Goal: Task Accomplishment & Management: Complete application form

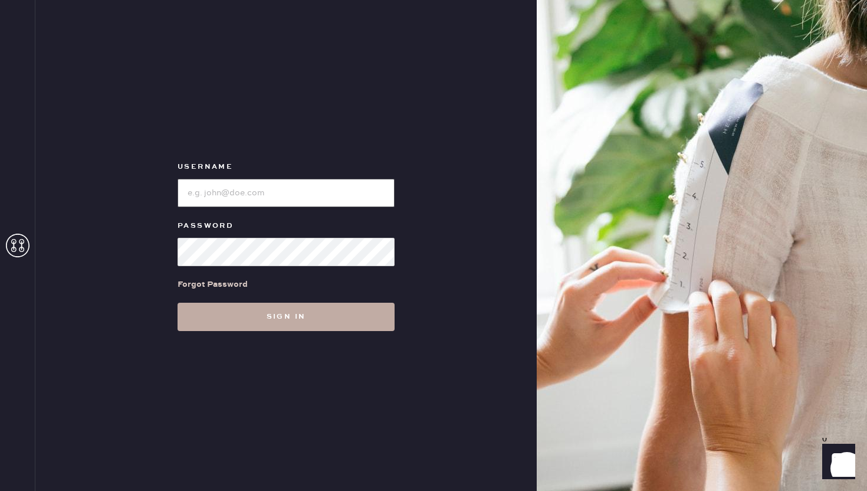
type input "reformationwilliamsburg"
click at [244, 326] on button "Sign in" at bounding box center [286, 317] width 217 height 28
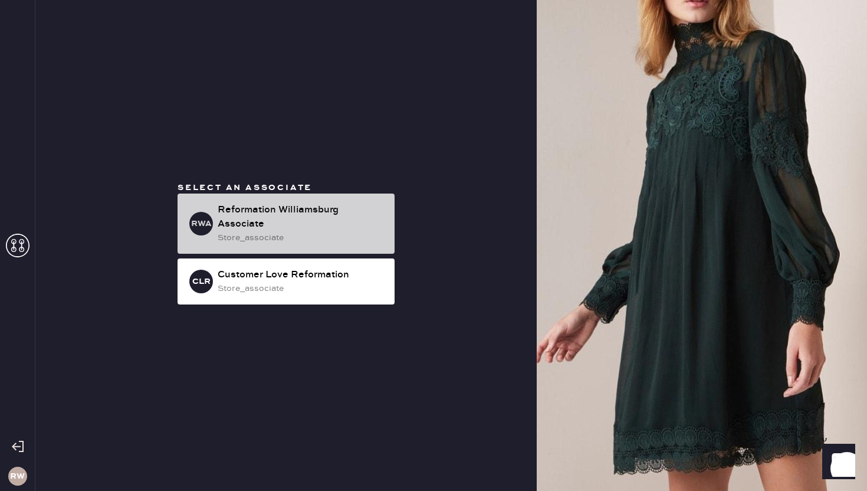
click at [291, 229] on div "Reformation Williamsburg Associate" at bounding box center [302, 217] width 168 height 28
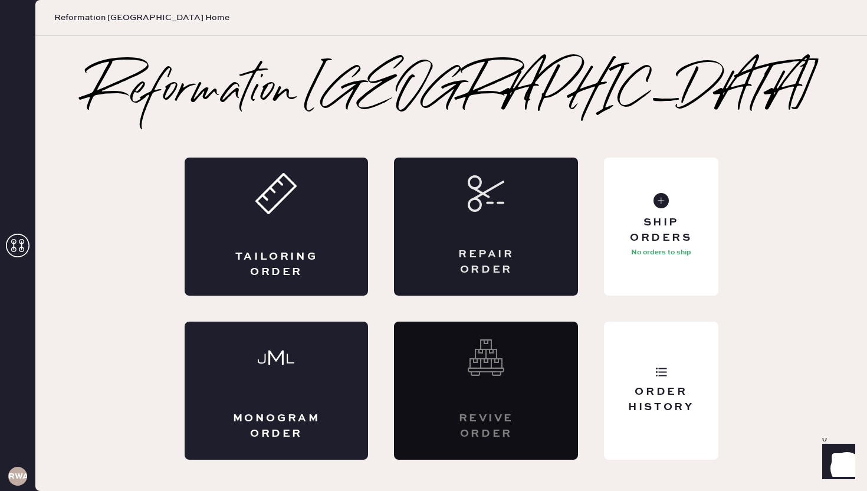
click at [537, 253] on div "Repair Order" at bounding box center [486, 226] width 184 height 138
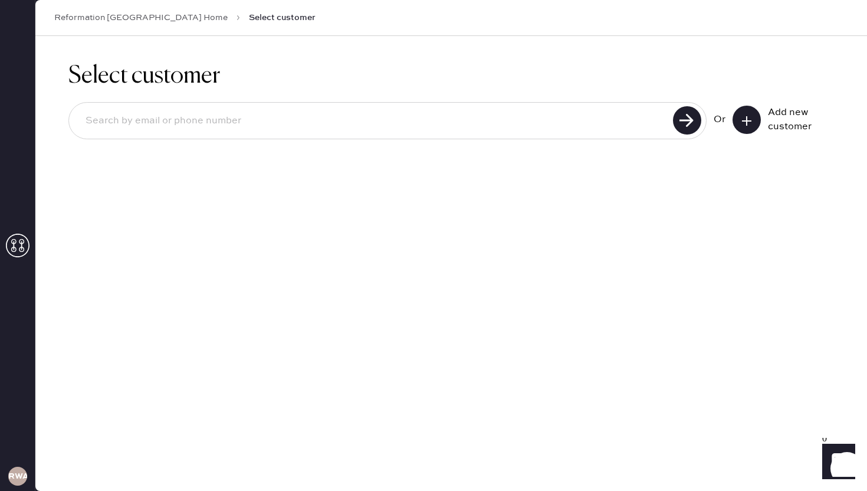
click at [739, 133] on div "Add new customer" at bounding box center [783, 120] width 101 height 28
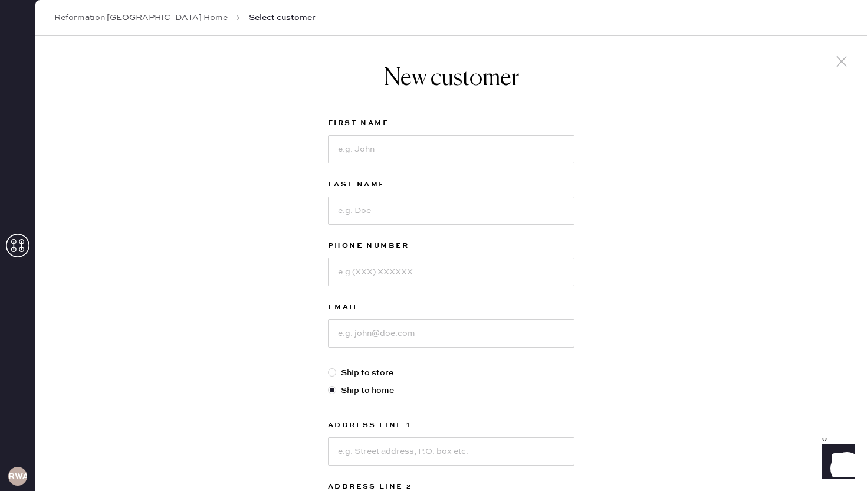
click at [741, 126] on div "New customer First Name Last Name Phone Number Email Ship to store Ship to home…" at bounding box center [451, 401] width 832 height 731
click at [407, 142] on input at bounding box center [451, 149] width 247 height 28
type input "[PERSON_NAME]"
type input "8082957430"
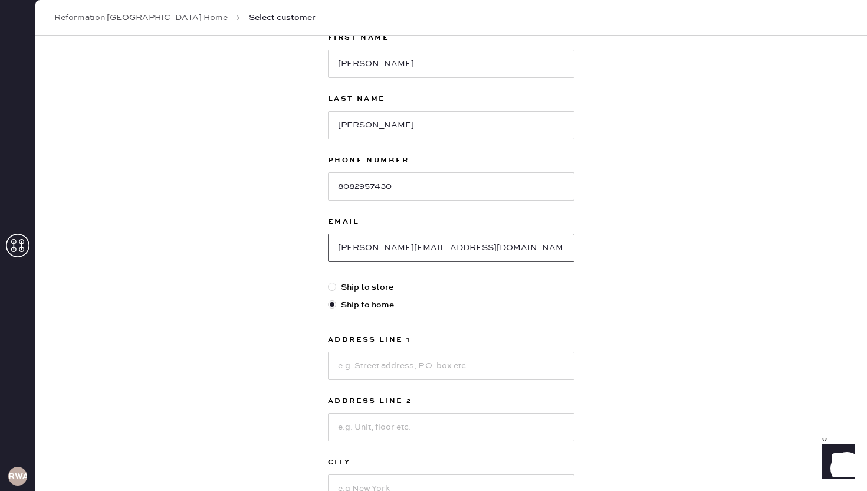
scroll to position [96, 0]
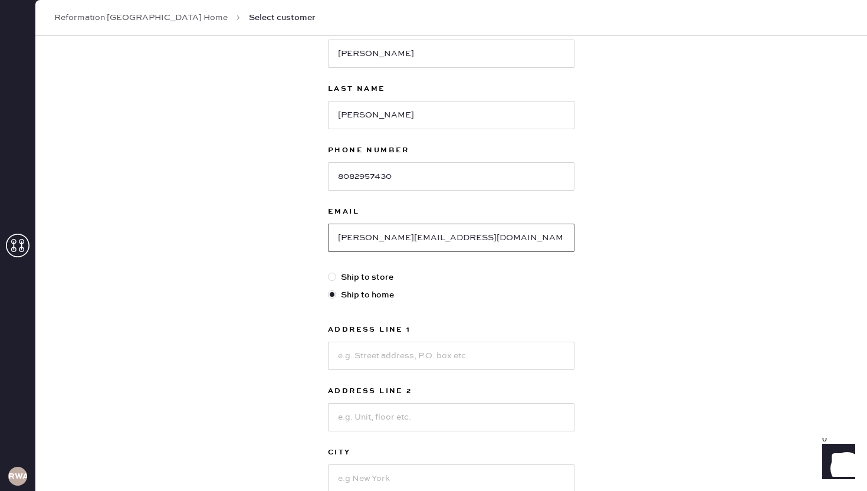
type input "[PERSON_NAME][EMAIL_ADDRESS][DOMAIN_NAME]"
click at [278, 278] on div "New customer First Name [PERSON_NAME] Last Name [PERSON_NAME] Phone Number [PHO…" at bounding box center [451, 305] width 832 height 731
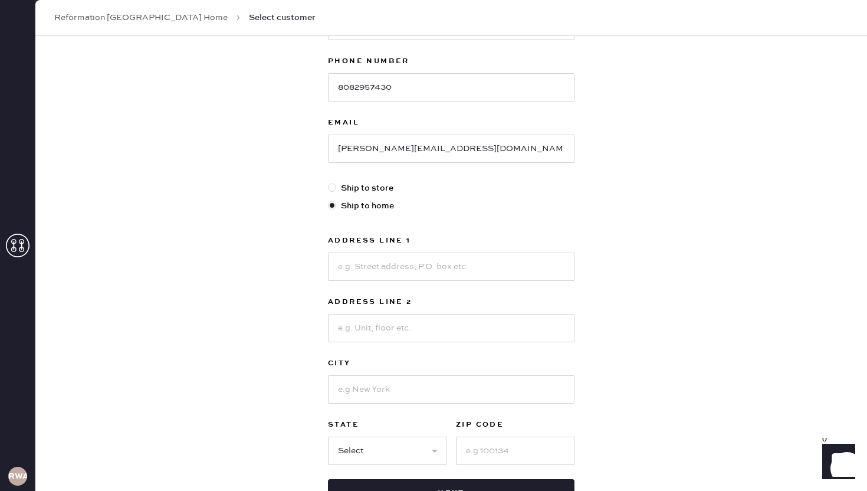
scroll to position [194, 0]
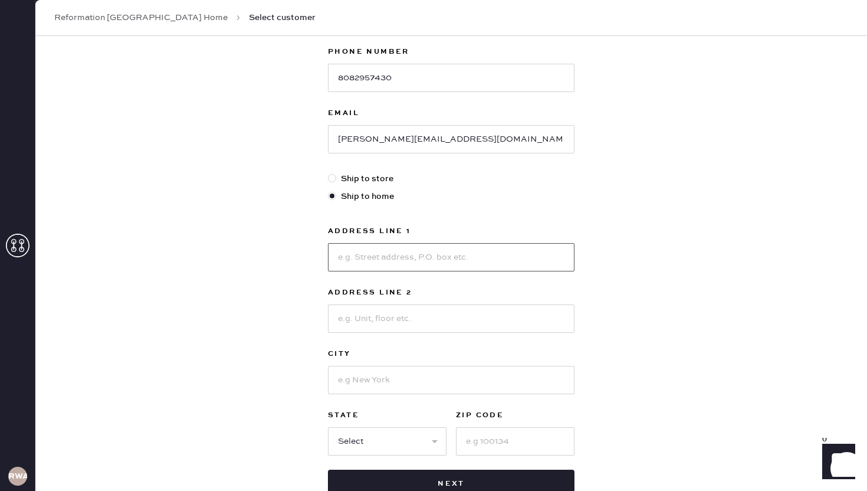
click at [363, 262] on input at bounding box center [451, 257] width 247 height 28
type input "[STREET_ADDRESS]"
click at [375, 323] on input at bounding box center [451, 318] width 247 height 28
type input "Apt 1A"
click at [385, 379] on input at bounding box center [451, 380] width 247 height 28
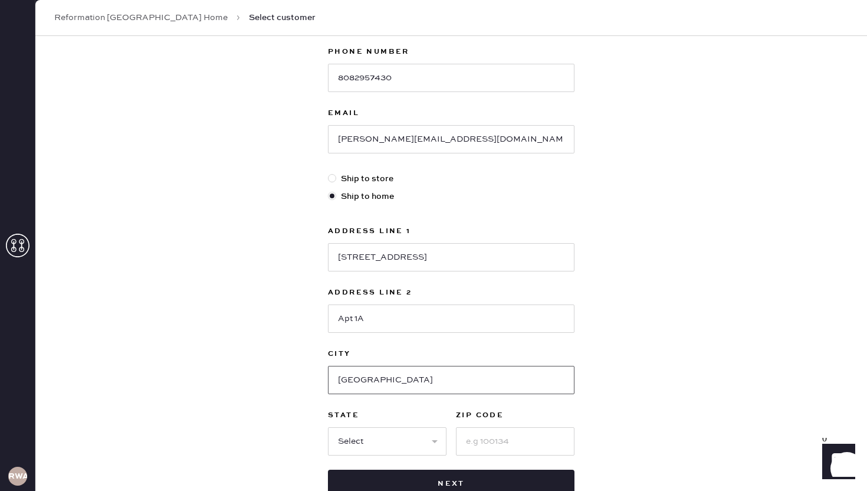
type input "[GEOGRAPHIC_DATA]"
click at [365, 439] on select "Select AK AL AR AZ CA CO CT [GEOGRAPHIC_DATA] DE FL [GEOGRAPHIC_DATA] HI [GEOGR…" at bounding box center [387, 441] width 119 height 28
select select "NY"
click at [328, 427] on select "Select AK AL AR AZ CA CO CT [GEOGRAPHIC_DATA] DE FL [GEOGRAPHIC_DATA] HI [GEOGR…" at bounding box center [387, 441] width 119 height 28
click at [477, 441] on input at bounding box center [515, 441] width 119 height 28
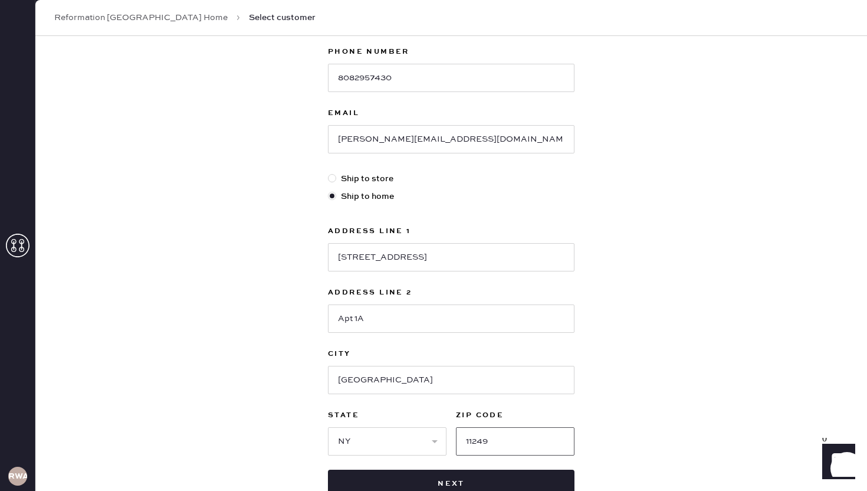
type input "11249"
click at [659, 434] on div "New customer First Name [PERSON_NAME] Last Name [PERSON_NAME] Phone Number [PHO…" at bounding box center [451, 207] width 832 height 731
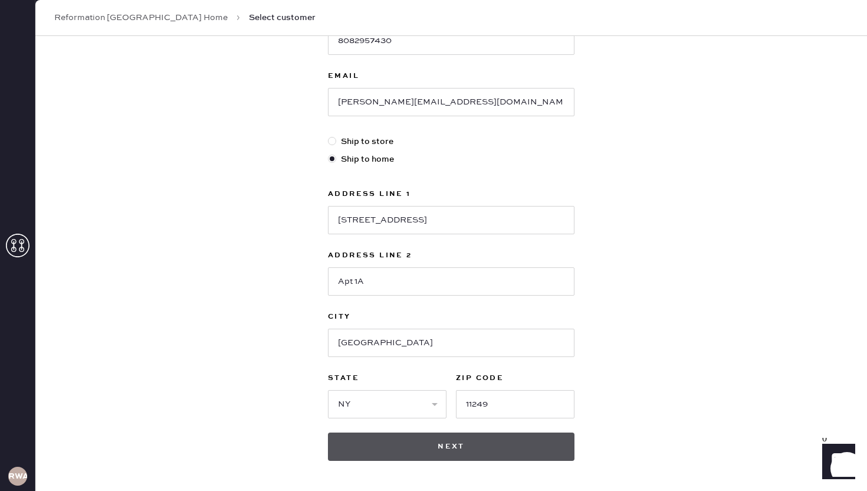
click at [534, 444] on button "Next" at bounding box center [451, 446] width 247 height 28
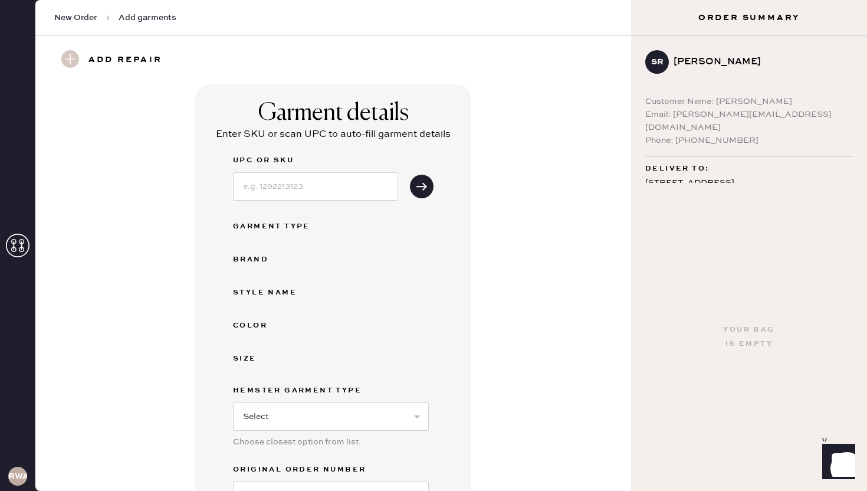
scroll to position [361, 0]
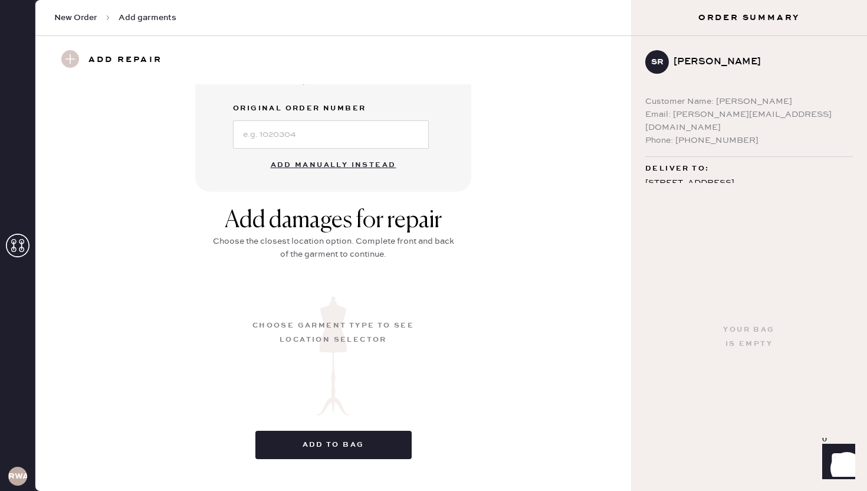
click at [327, 169] on button "Add manually instead" at bounding box center [334, 165] width 140 height 24
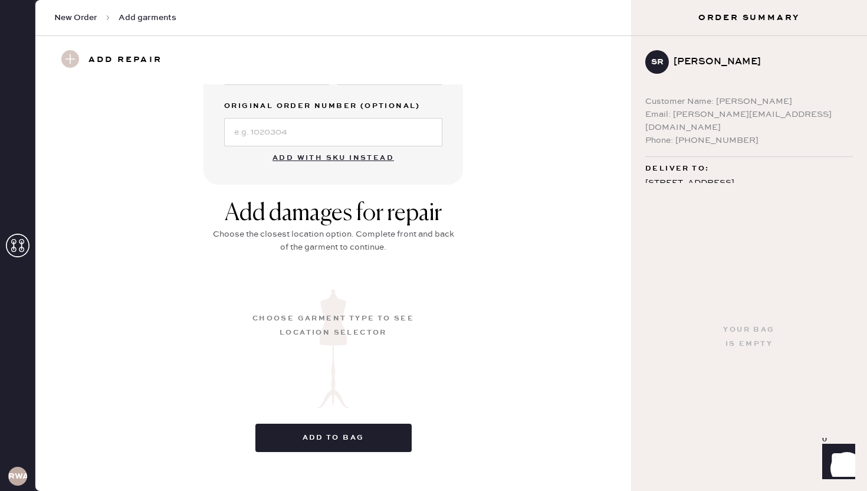
scroll to position [0, 0]
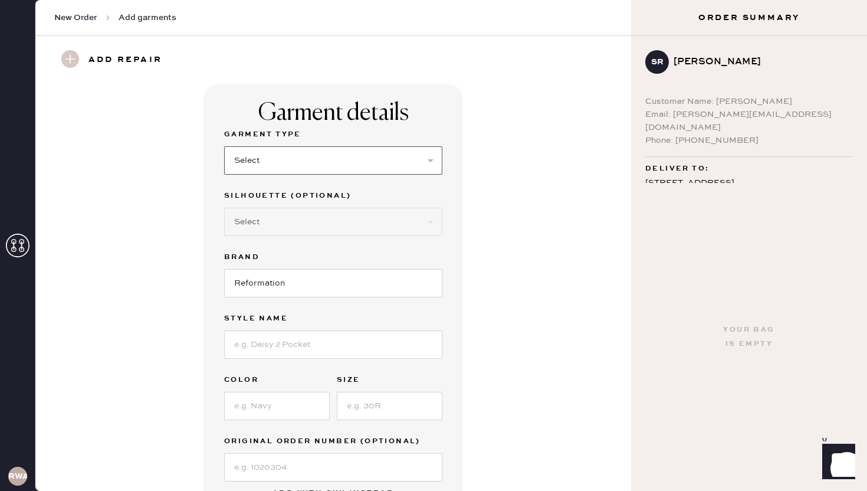
click at [308, 158] on select "Select Basic Skirt Jeans Leggings Pants Shorts Basic Sleeved Dress Basic Sleeve…" at bounding box center [333, 160] width 218 height 28
select select "4"
click at [224, 146] on select "Select Basic Skirt Jeans Leggings Pants Shorts Basic Sleeved Dress Basic Sleeve…" at bounding box center [333, 160] width 218 height 28
click at [281, 224] on select "Select Other" at bounding box center [333, 222] width 218 height 28
select select "11"
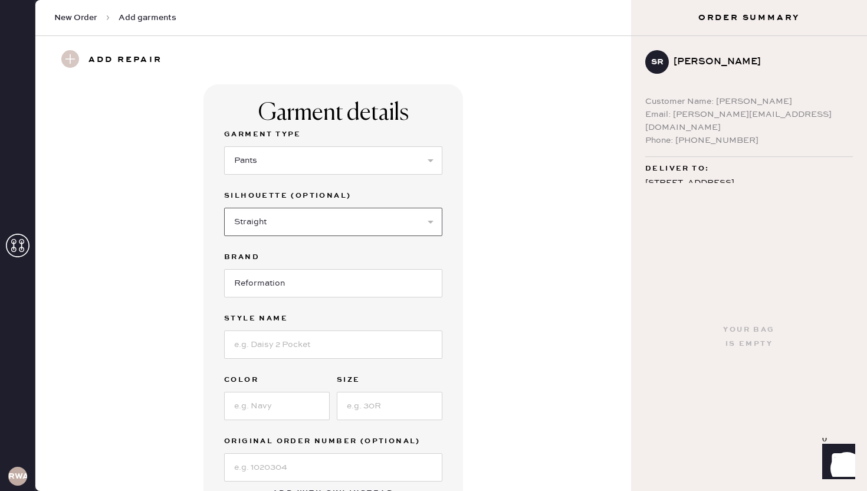
click at [224, 208] on select "Select Joggers Shorts Cropped Flare Boot Cut Straight Skinny Other" at bounding box center [333, 222] width 218 height 28
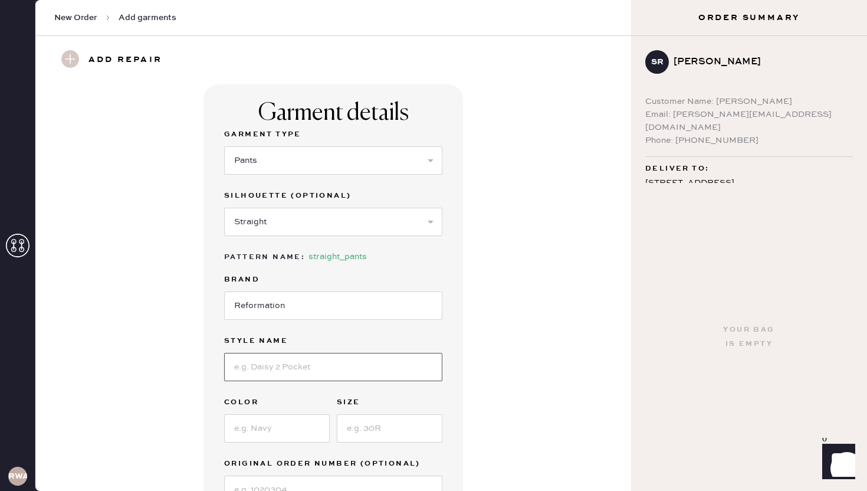
click at [244, 364] on input at bounding box center [333, 367] width 218 height 28
type input "C"
type input "[DEMOGRAPHIC_DATA] Low Rise"
click at [245, 422] on input at bounding box center [277, 428] width 106 height 28
type input "Mole"
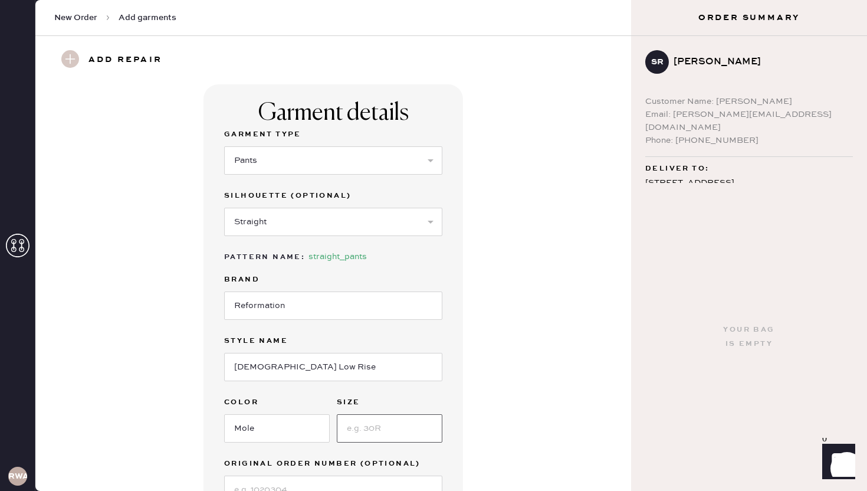
click at [372, 421] on input at bounding box center [390, 428] width 106 height 28
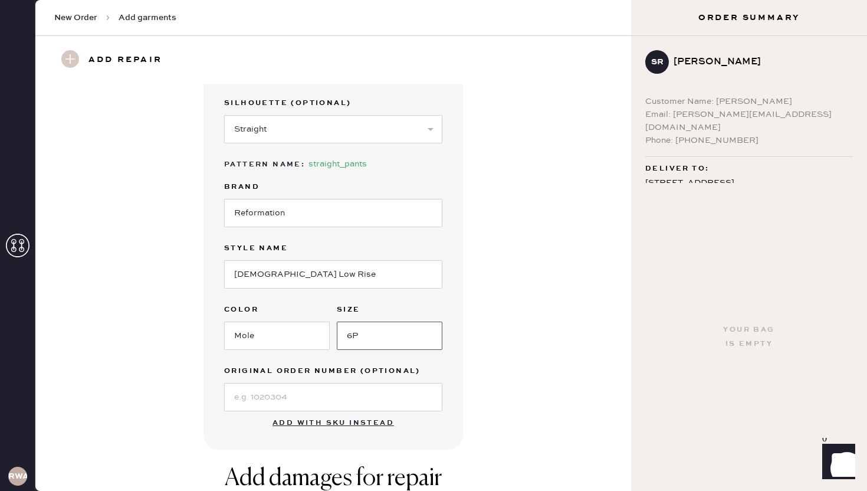
scroll to position [255, 0]
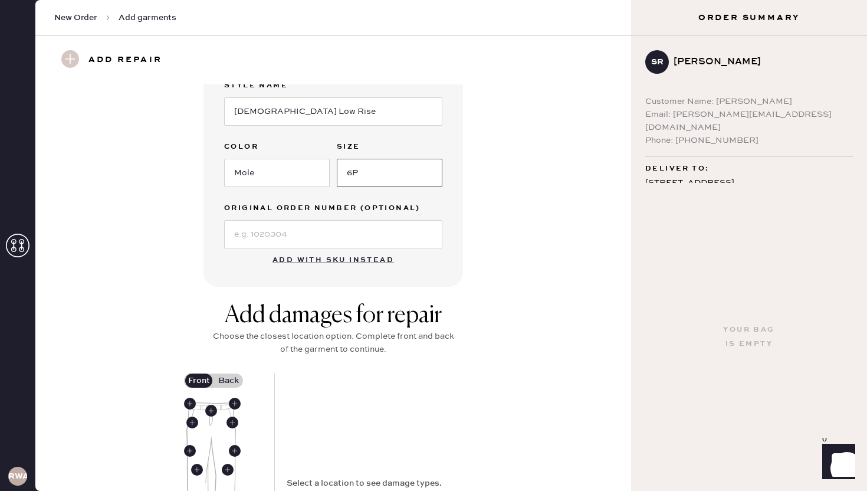
type input "6P"
click at [310, 237] on input at bounding box center [333, 234] width 218 height 28
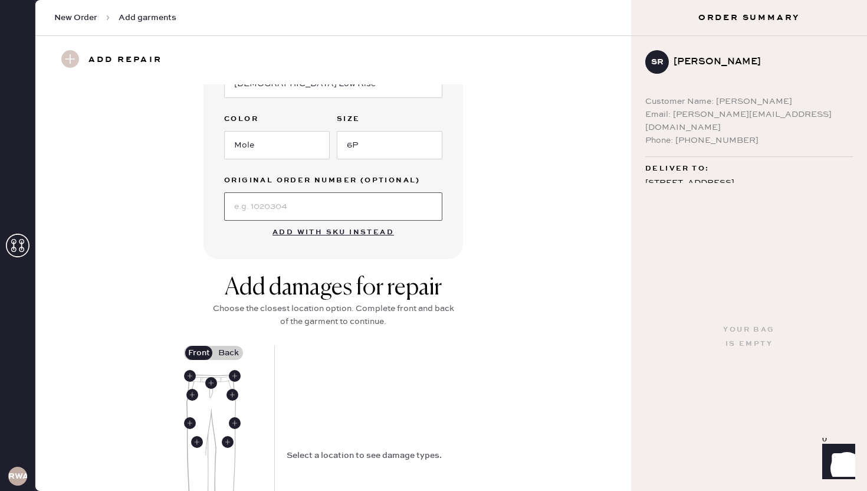
scroll to position [284, 0]
type input "s"
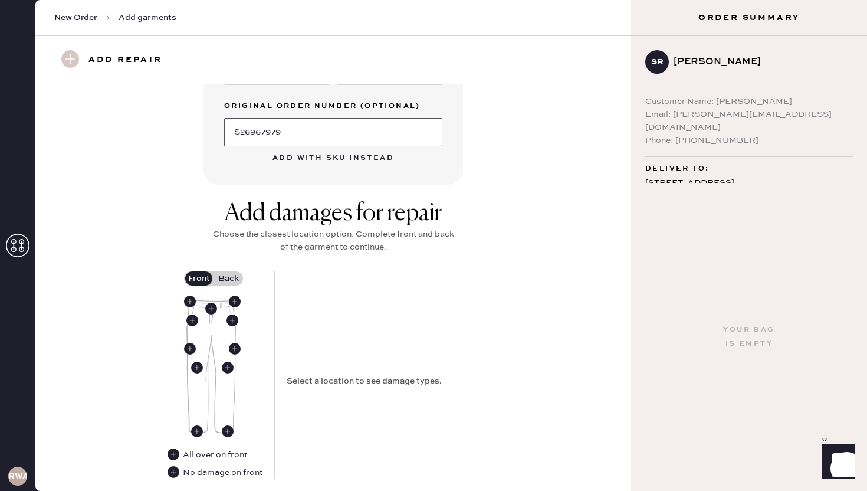
scroll to position [361, 0]
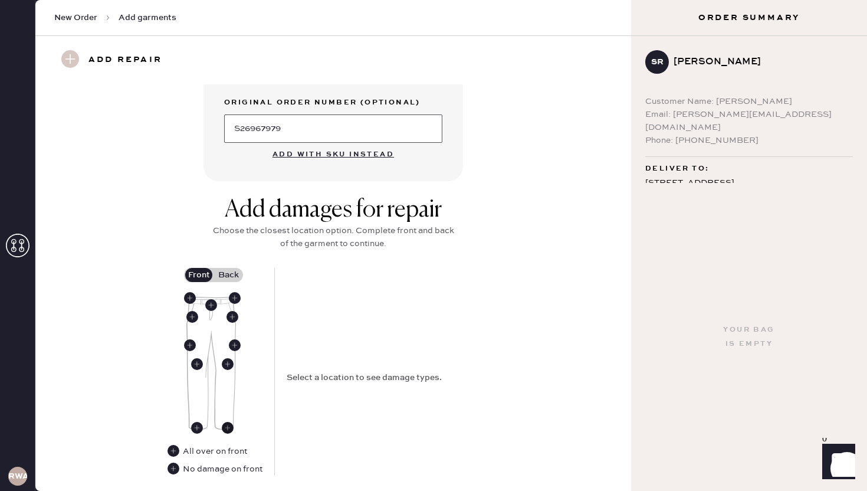
type input "S26967979"
click at [227, 428] on use at bounding box center [228, 428] width 12 height 12
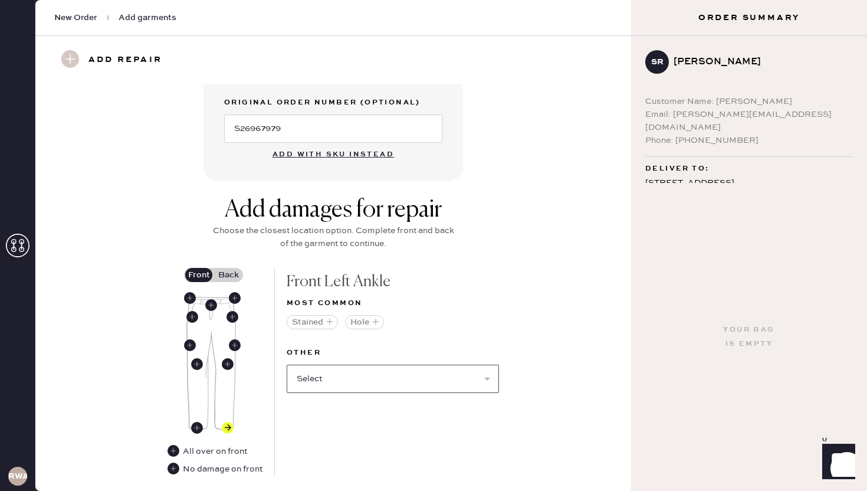
click at [321, 373] on select "Select Broken / Ripped Hem Broken Beads Broken Belt Loop Broken Button Broken E…" at bounding box center [393, 379] width 212 height 28
select select "1756"
click at [287, 365] on select "Select Broken / Ripped Hem Broken Beads Broken Belt Loop Broken Button Broken E…" at bounding box center [393, 379] width 212 height 28
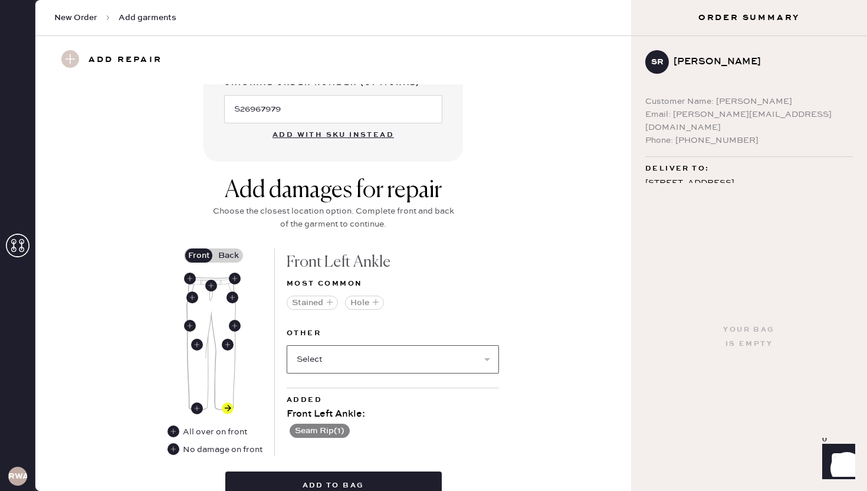
scroll to position [383, 0]
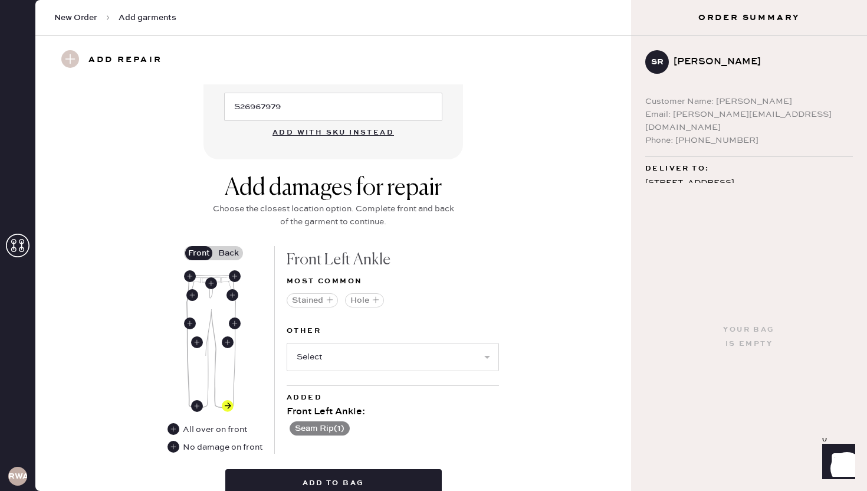
click at [318, 431] on button "Seam Rip ( 1 )" at bounding box center [320, 428] width 60 height 14
click at [300, 428] on icon at bounding box center [293, 429] width 13 height 13
click at [344, 358] on select "Select Broken / Ripped Hem Broken Beads Broken Belt Loop Broken Button Broken E…" at bounding box center [393, 357] width 212 height 28
select select "1756"
click at [287, 343] on select "Select Broken / Ripped Hem Broken Beads Broken Belt Loop Broken Button Broken E…" at bounding box center [393, 357] width 212 height 28
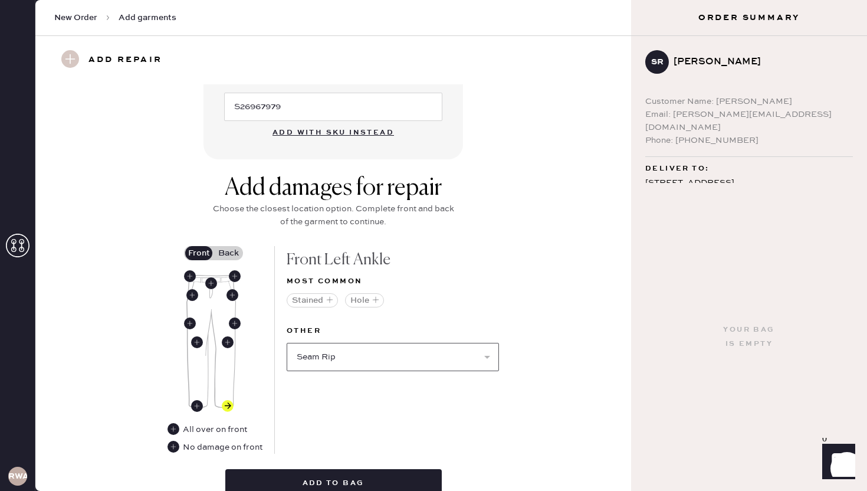
select select
click at [228, 252] on label "Back" at bounding box center [228, 253] width 29 height 14
click at [228, 253] on input "Back" at bounding box center [228, 253] width 0 height 0
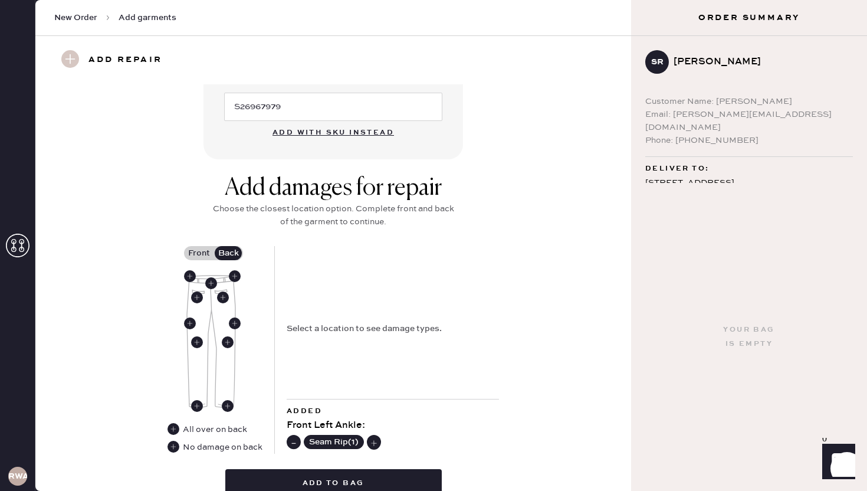
click at [203, 254] on label "Front" at bounding box center [198, 253] width 29 height 14
click at [199, 253] on input "Front" at bounding box center [199, 253] width 0 height 0
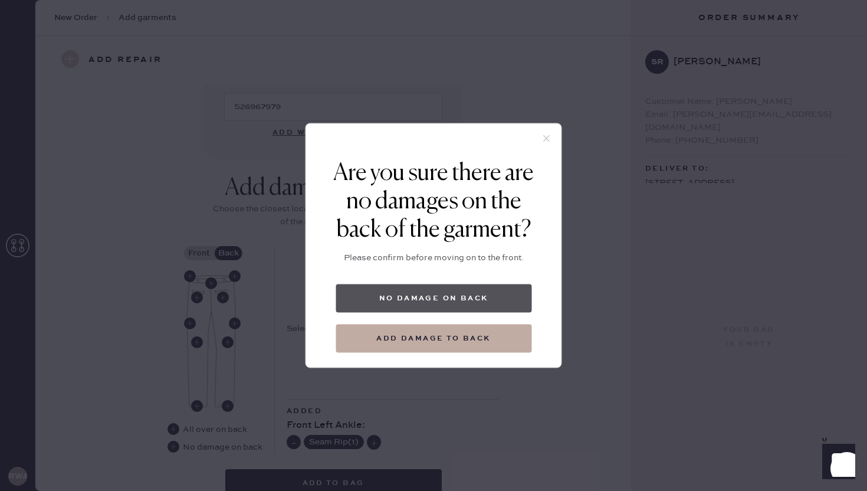
click at [503, 286] on button "No damage on back" at bounding box center [434, 298] width 196 height 28
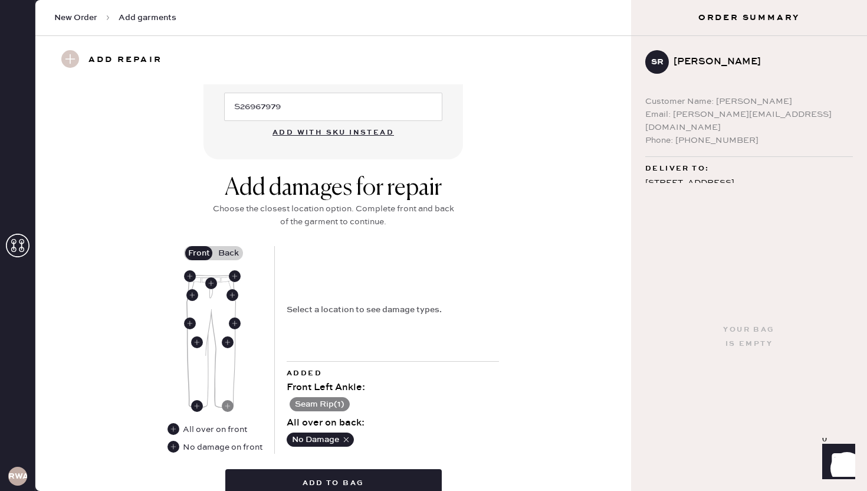
click at [229, 257] on label "Back" at bounding box center [228, 253] width 29 height 14
click at [228, 253] on input "Back" at bounding box center [228, 253] width 0 height 0
click at [201, 255] on label "Front" at bounding box center [198, 253] width 29 height 14
click at [199, 253] on input "Front" at bounding box center [199, 253] width 0 height 0
click at [228, 258] on label "Back" at bounding box center [228, 253] width 29 height 14
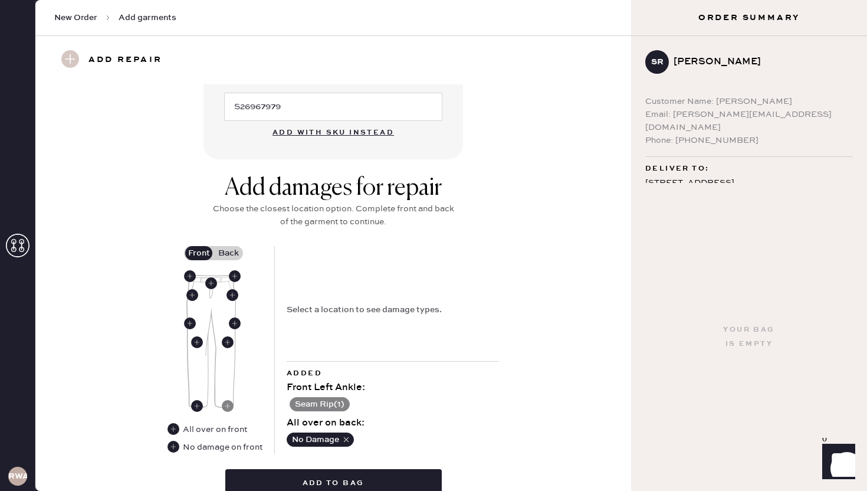
click at [228, 253] on input "Back" at bounding box center [228, 253] width 0 height 0
click at [196, 408] on use at bounding box center [197, 406] width 12 height 12
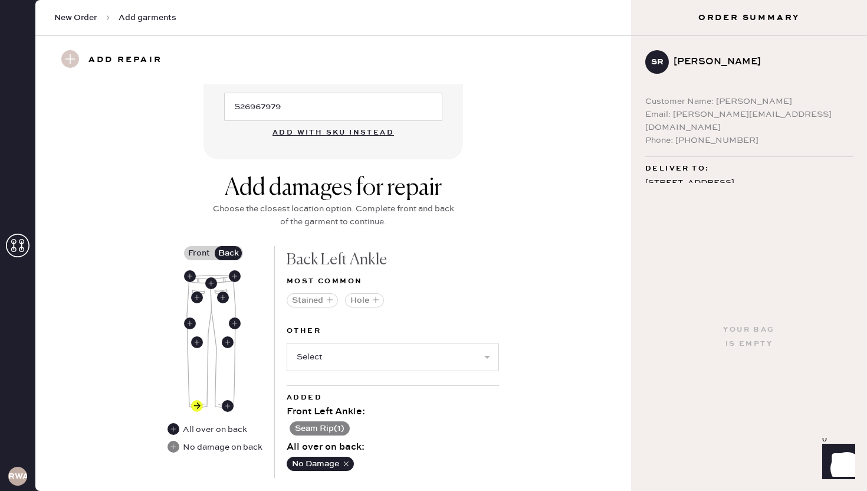
click at [307, 462] on button "No Damage" at bounding box center [320, 464] width 67 height 14
click at [346, 468] on button "No Damage" at bounding box center [320, 464] width 67 height 14
click at [344, 465] on icon "button" at bounding box center [346, 464] width 8 height 8
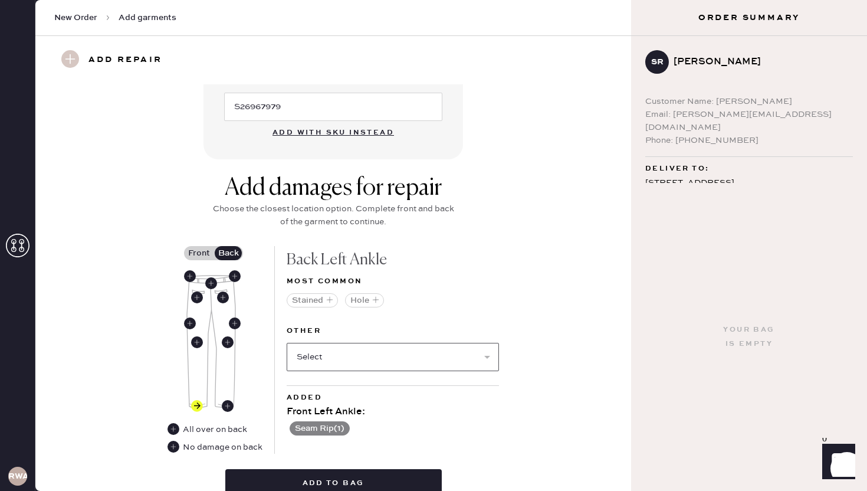
click at [306, 357] on select "Select Broken / Ripped Hem Broken Beads Broken Belt Loop Broken Button Broken E…" at bounding box center [393, 357] width 212 height 28
select select "1756"
click at [287, 343] on select "Select Broken / Ripped Hem Broken Beads Broken Belt Loop Broken Button Broken E…" at bounding box center [393, 357] width 212 height 28
select select
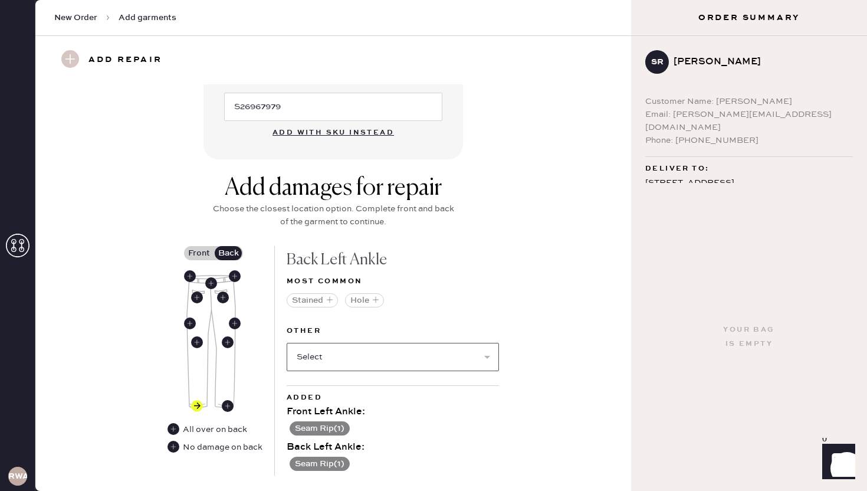
scroll to position [432, 0]
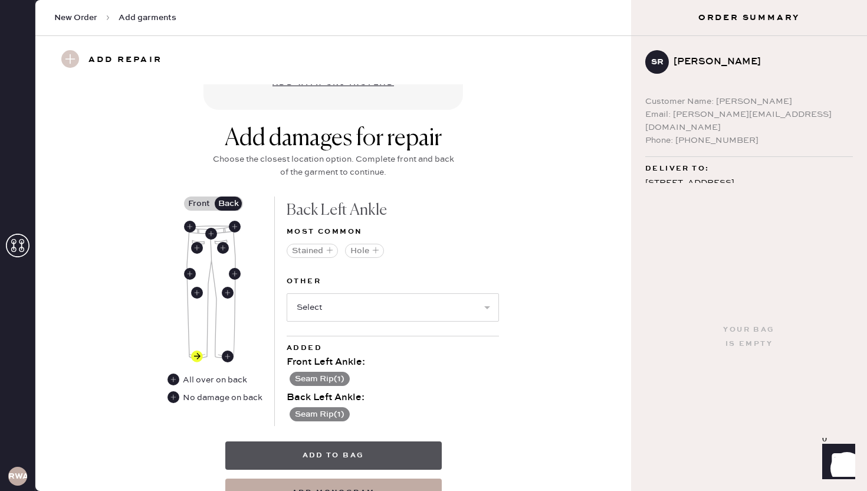
click at [337, 456] on button "Add to bag" at bounding box center [333, 455] width 216 height 28
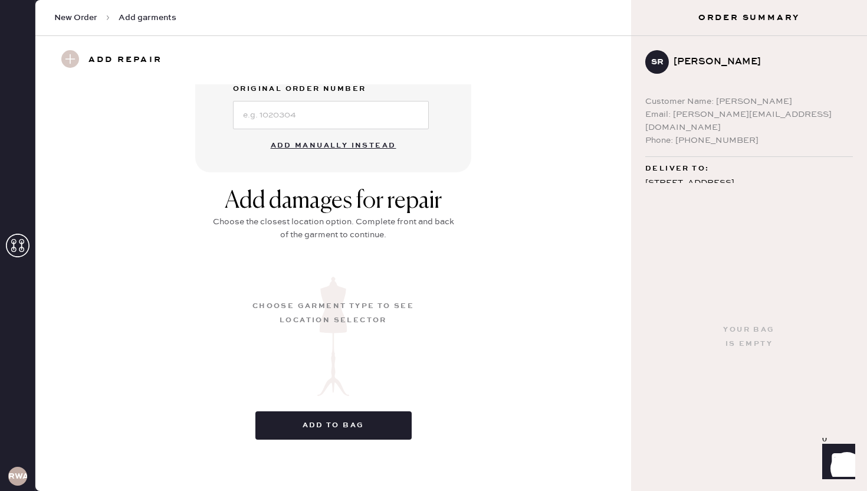
scroll to position [90, 0]
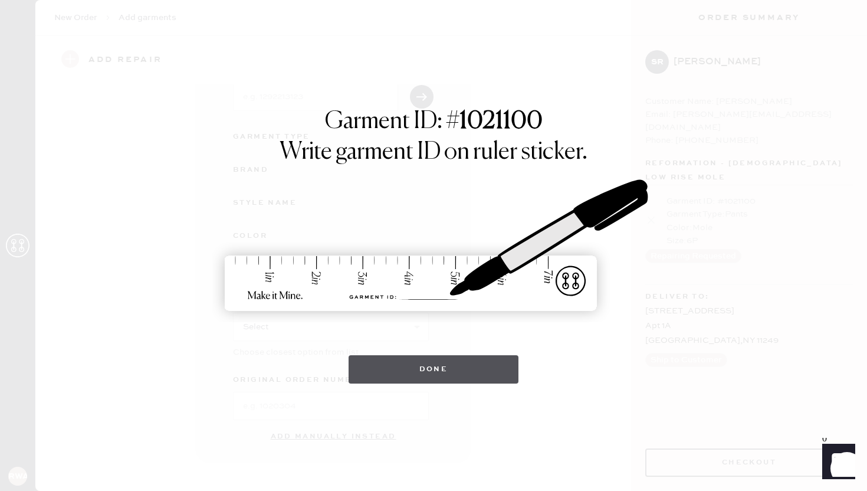
click at [380, 360] on button "Done" at bounding box center [434, 369] width 170 height 28
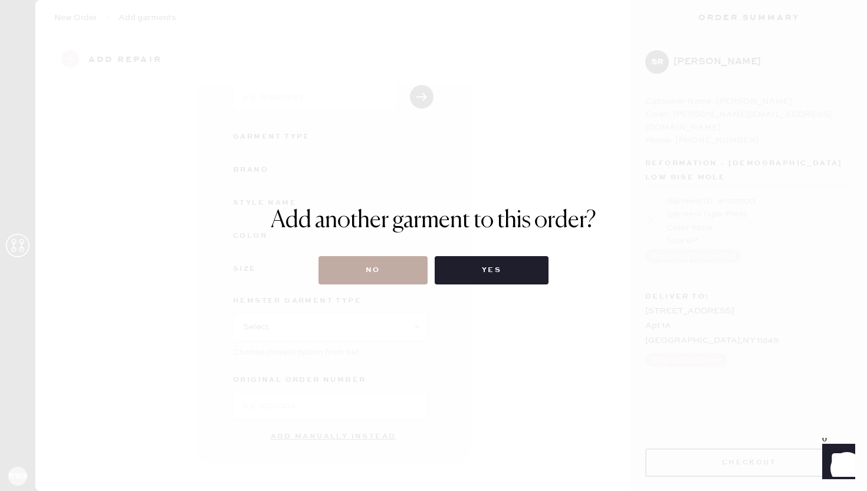
click at [391, 257] on button "No" at bounding box center [373, 270] width 109 height 28
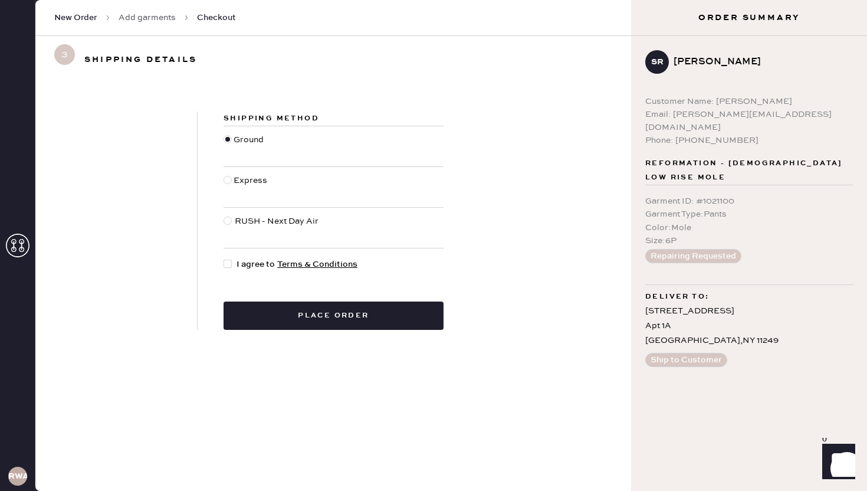
click at [244, 260] on span "I agree to Terms & Conditions" at bounding box center [297, 264] width 121 height 13
click at [224, 258] on input "I agree to Terms & Conditions" at bounding box center [224, 258] width 1 height 1
checkbox input "true"
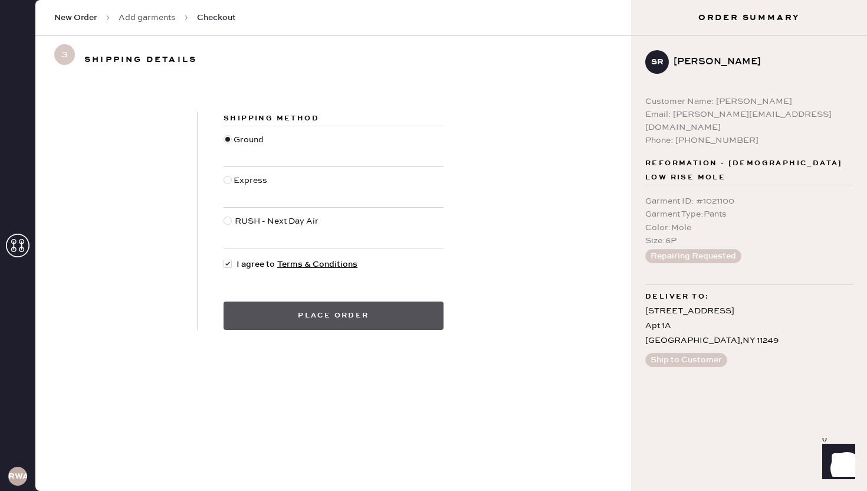
click at [252, 310] on button "Place order" at bounding box center [334, 315] width 220 height 28
